Goal: Check status

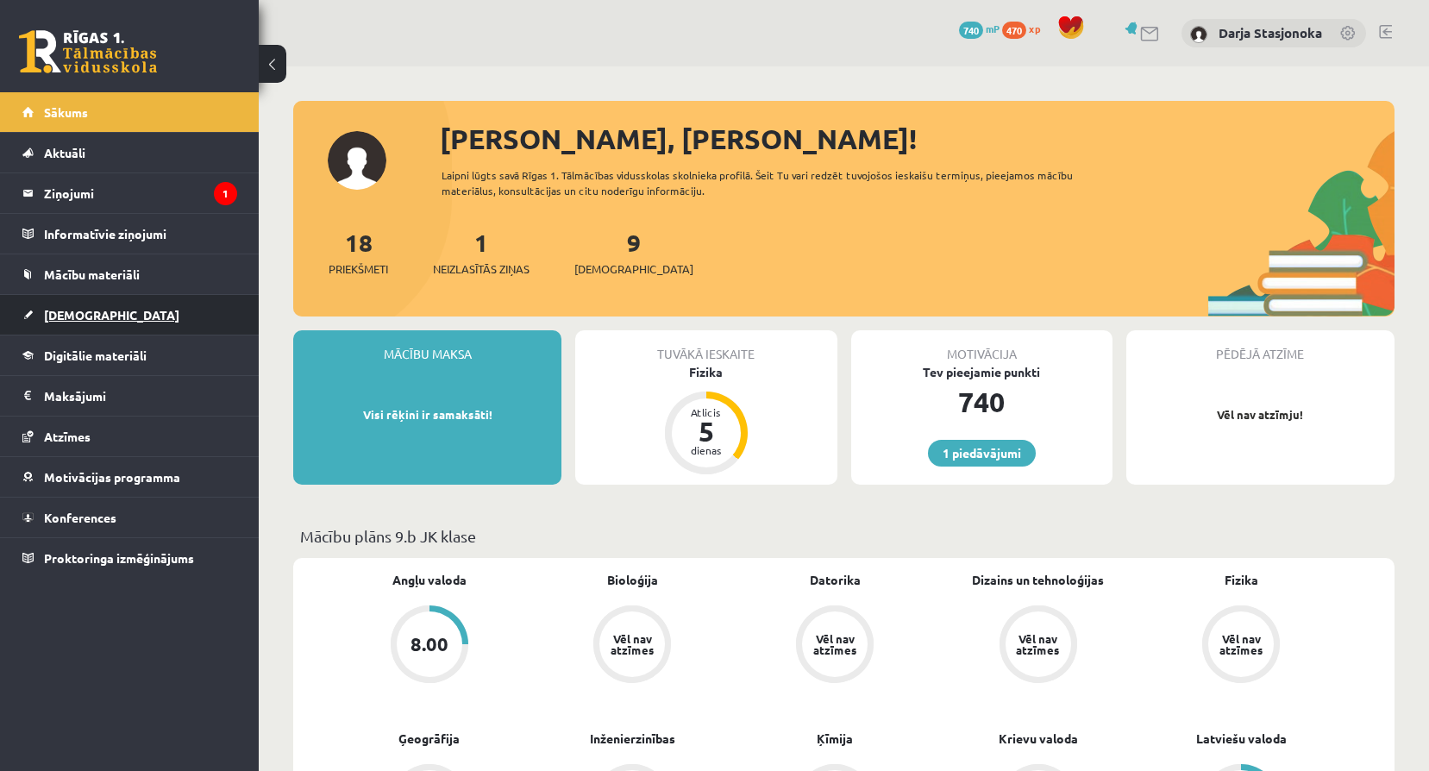
click at [84, 309] on span "[DEMOGRAPHIC_DATA]" at bounding box center [111, 315] width 135 height 16
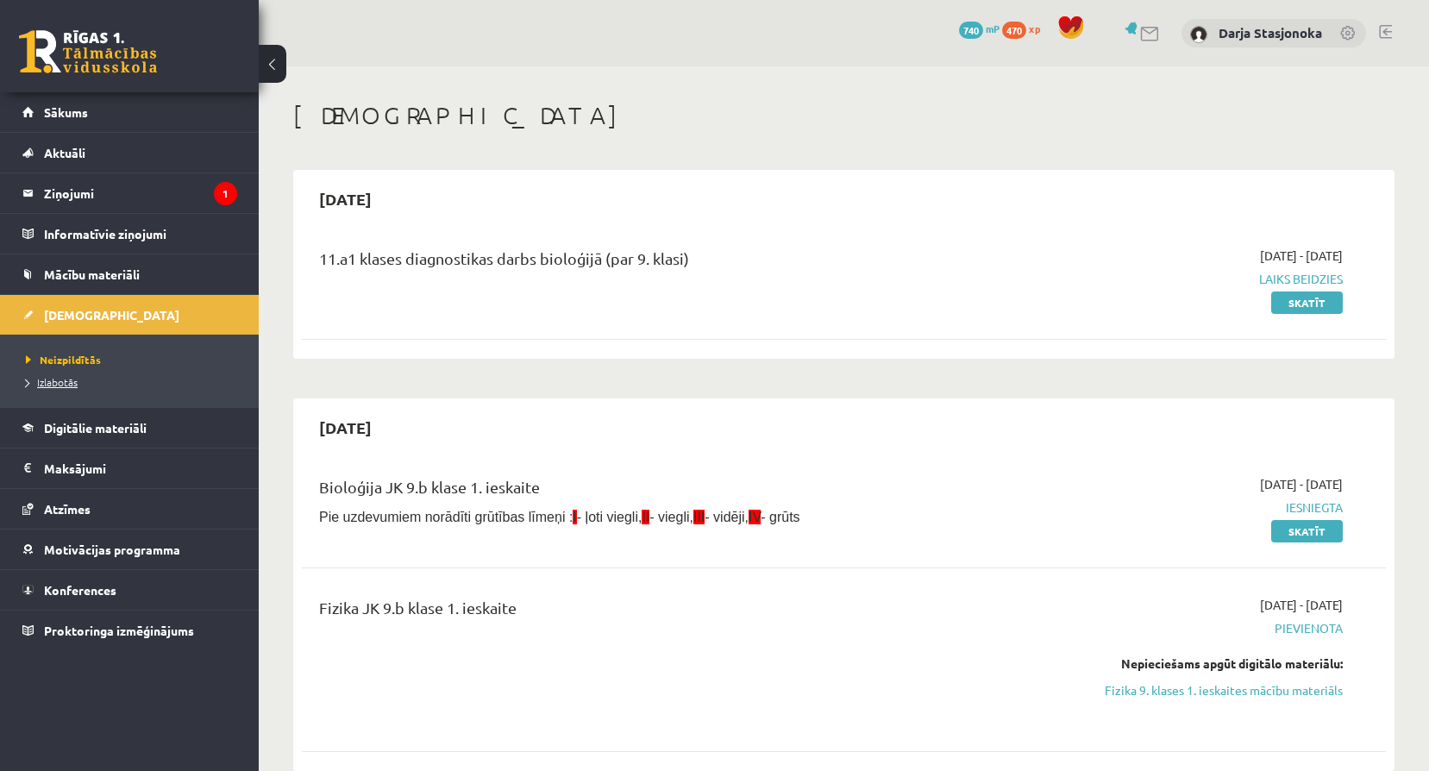
click at [53, 383] on span "Izlabotās" at bounding box center [52, 382] width 52 height 14
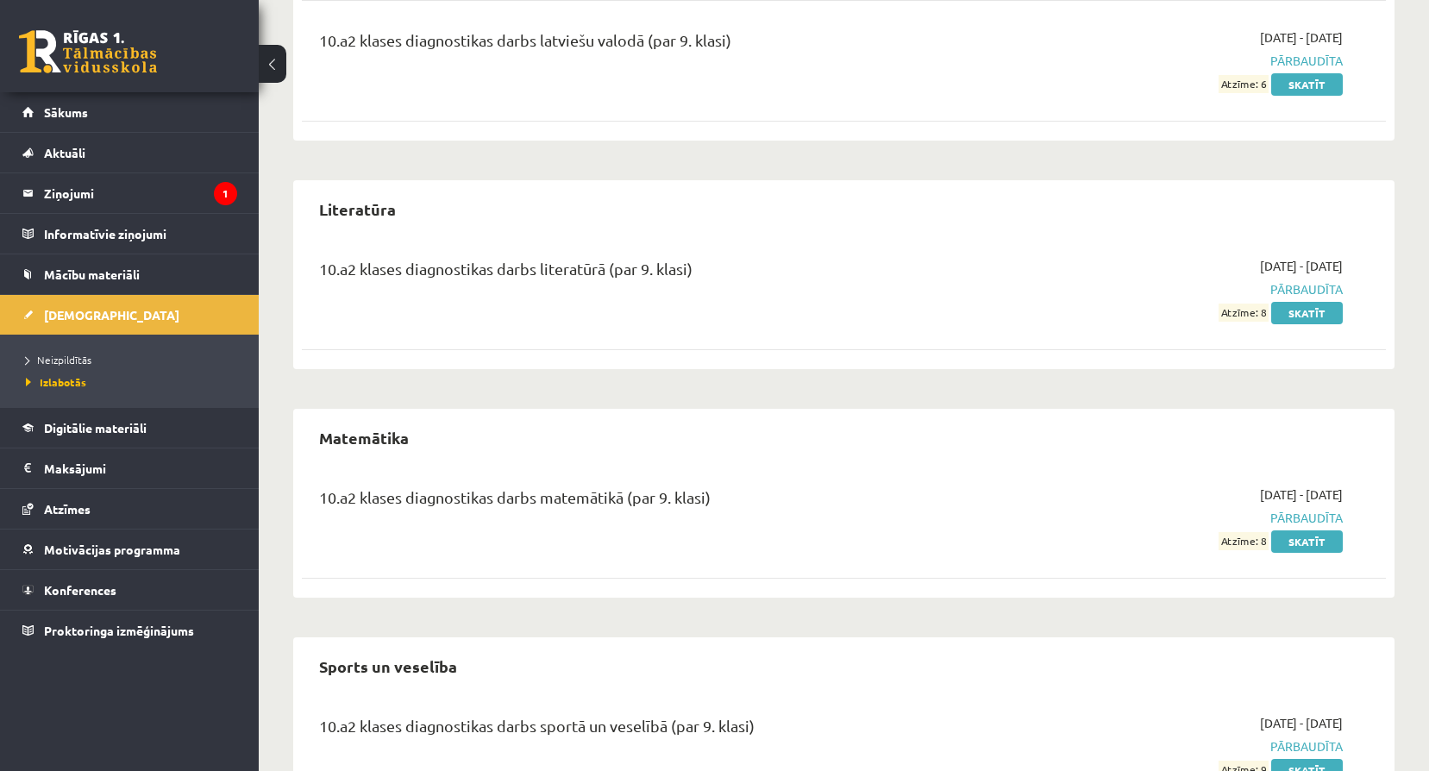
scroll to position [2752, 0]
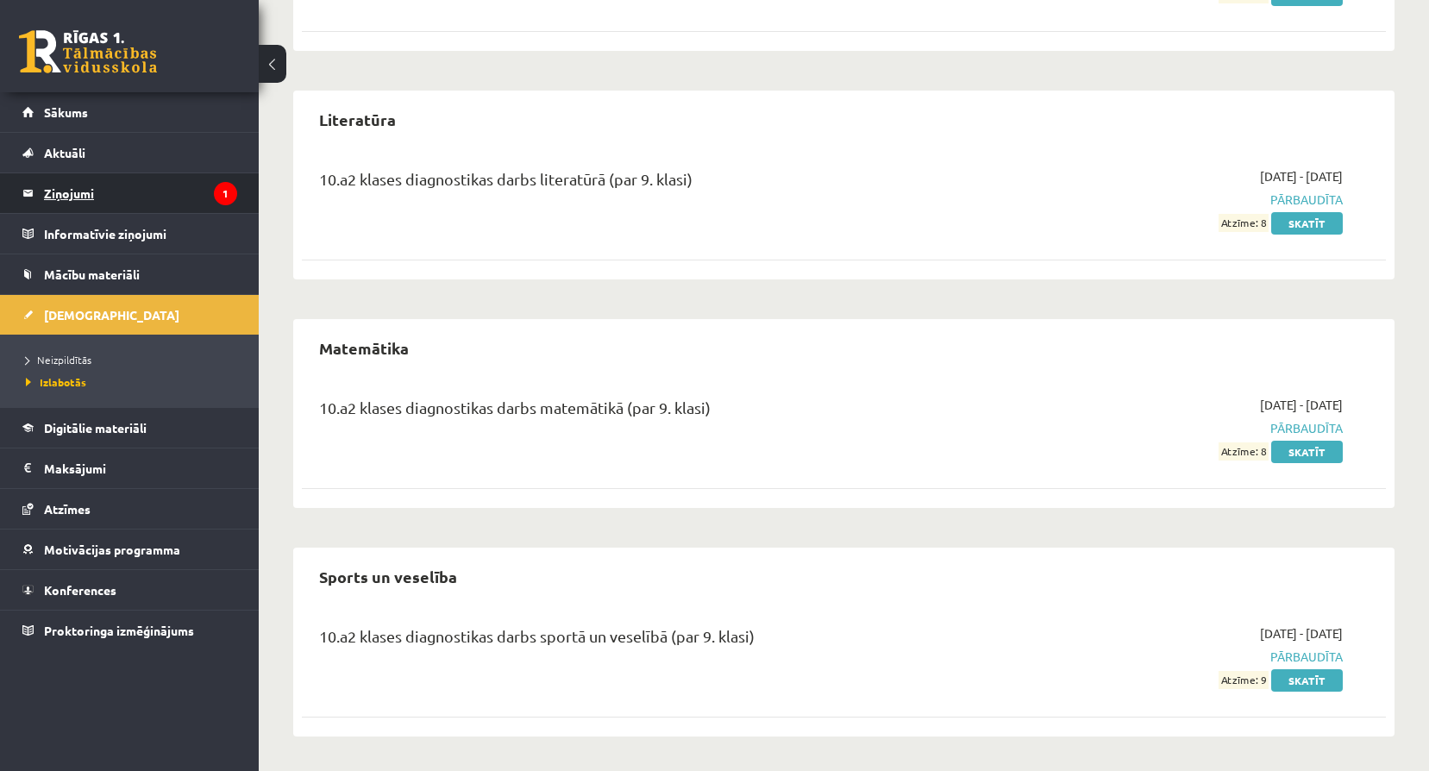
click at [127, 204] on legend "Ziņojumi 1" at bounding box center [140, 193] width 193 height 40
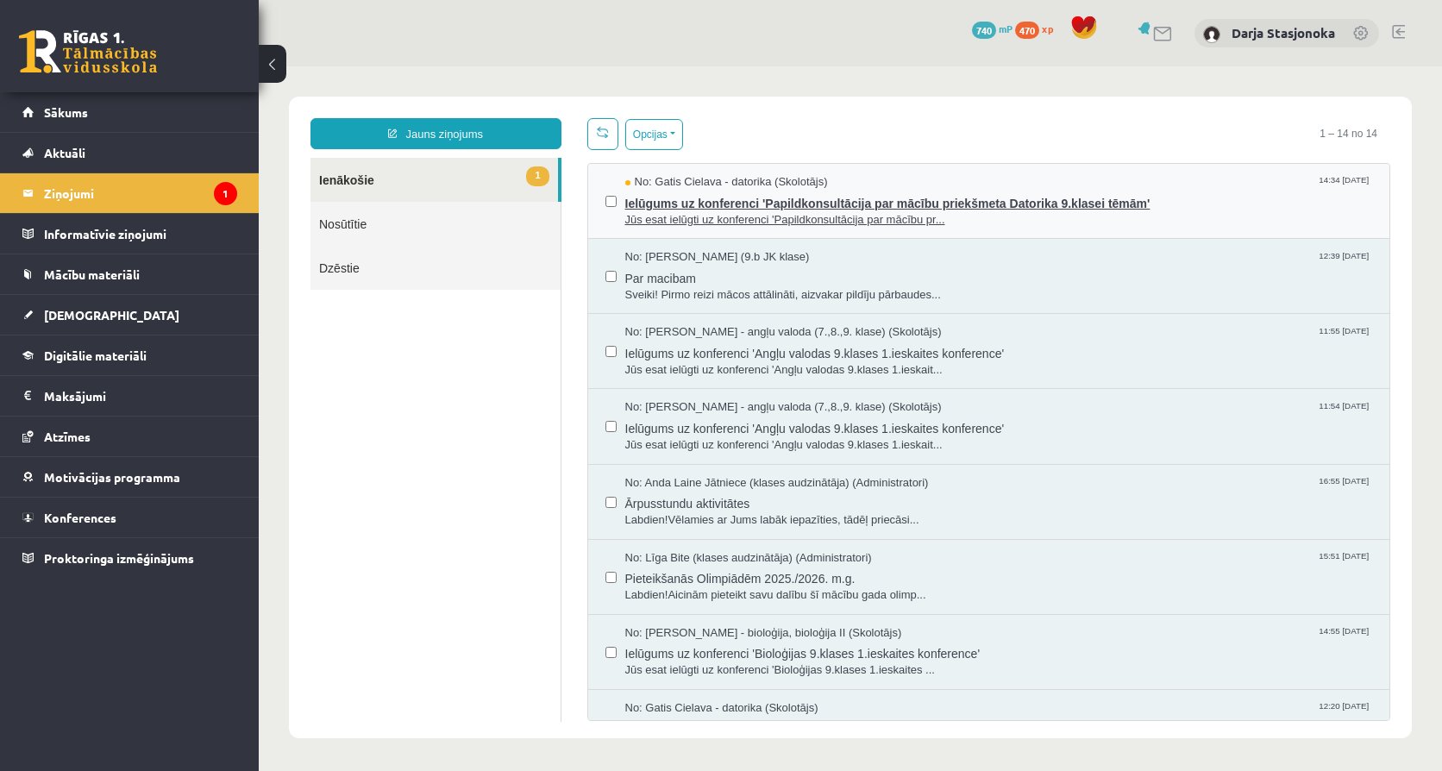
click at [935, 209] on span "Ielūgums uz konferenci 'Papildkonsultācija par mācību priekšmeta Datorika 9.kla…" at bounding box center [998, 202] width 747 height 22
